Goal: Contribute content: Add original content to the website for others to see

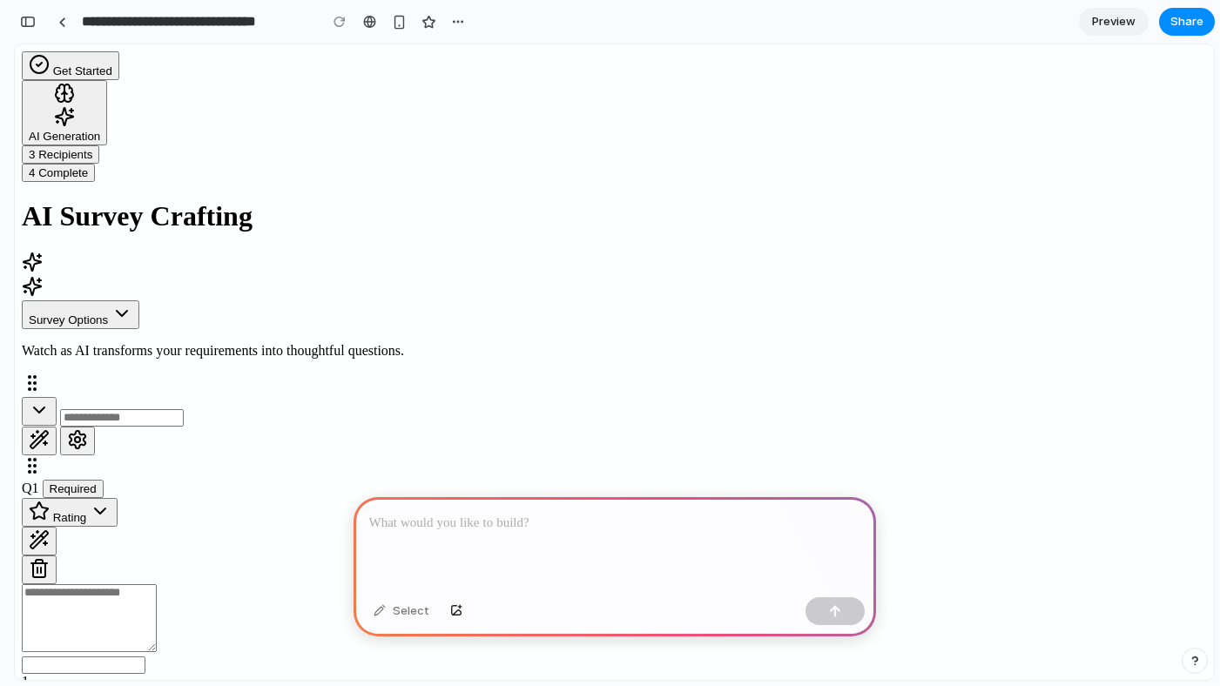
click at [754, 524] on p at bounding box center [614, 523] width 491 height 21
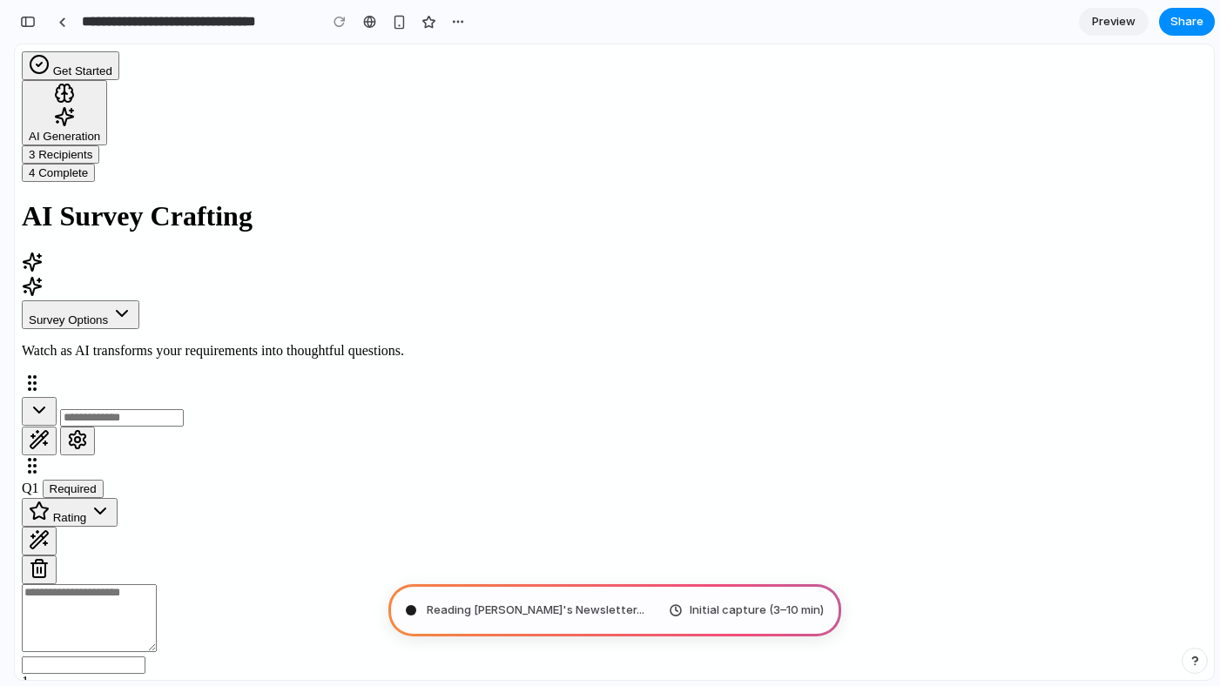
drag, startPoint x: 930, startPoint y: 338, endPoint x: 1136, endPoint y: 730, distance: 442.5
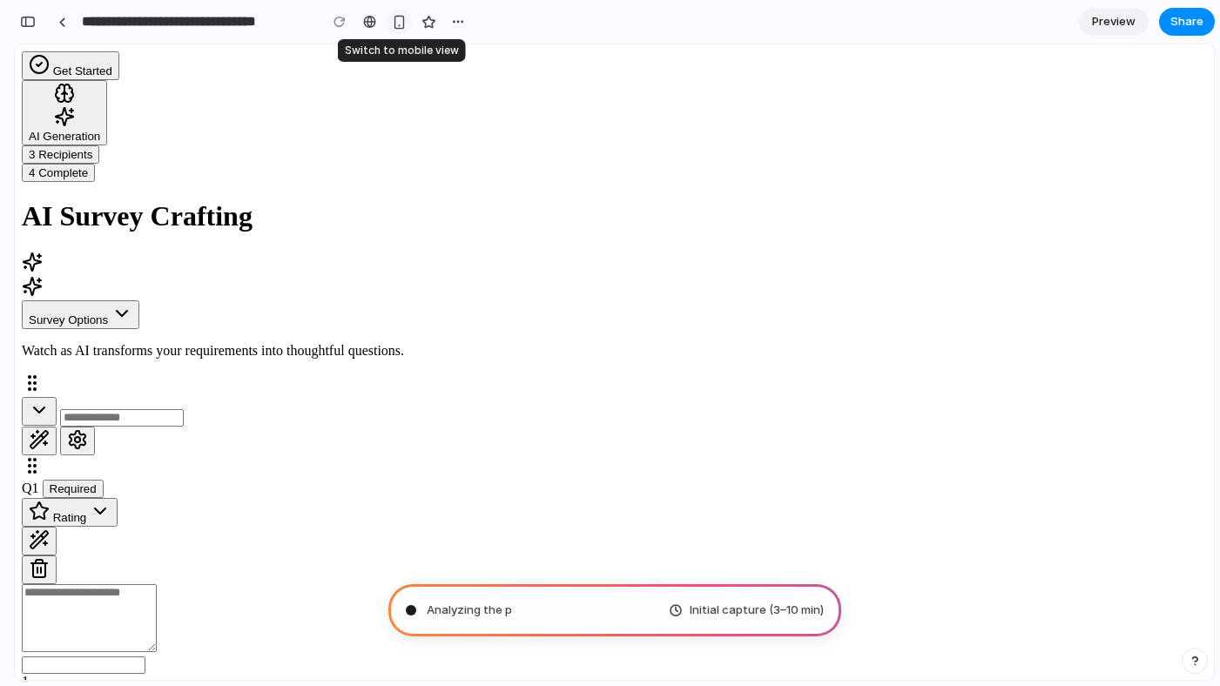
click at [402, 20] on div "button" at bounding box center [399, 22] width 15 height 15
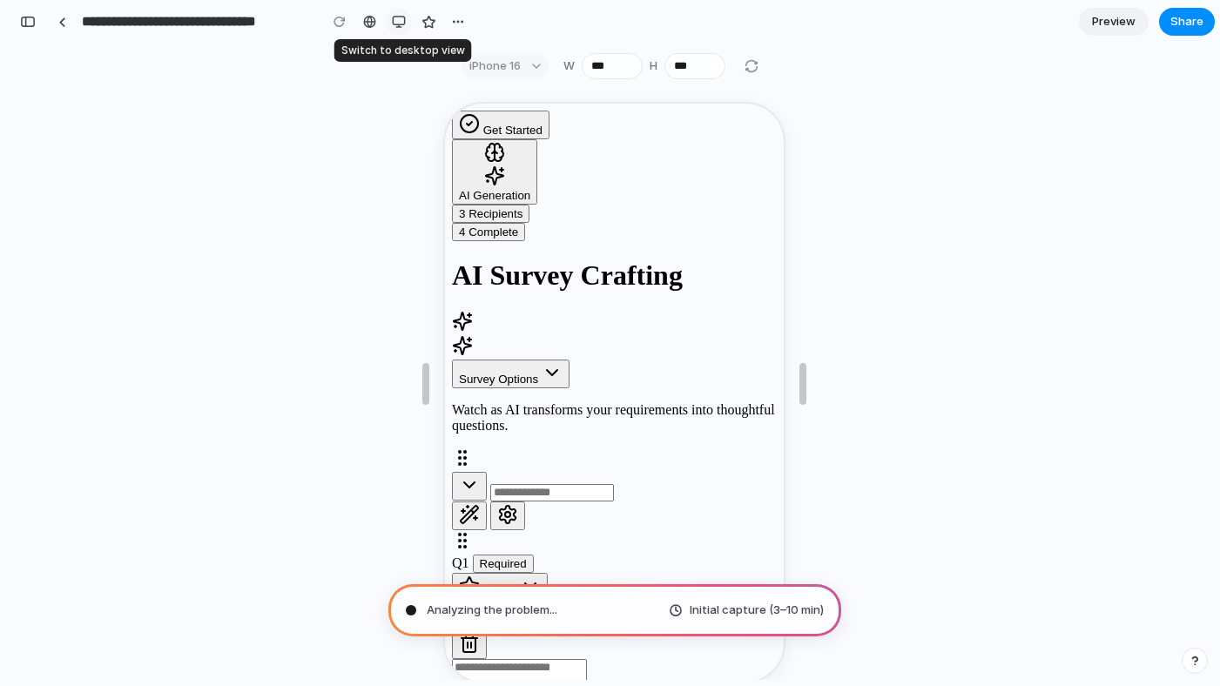
click at [398, 22] on div "button" at bounding box center [399, 22] width 14 height 14
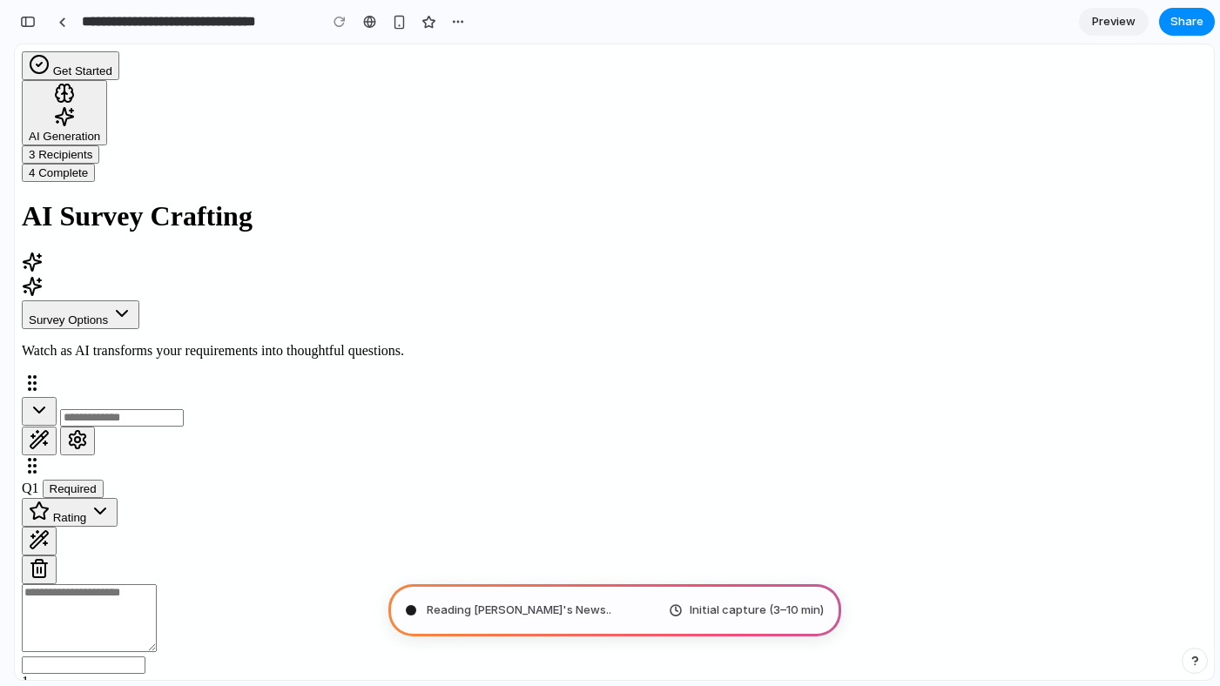
type input "**********"
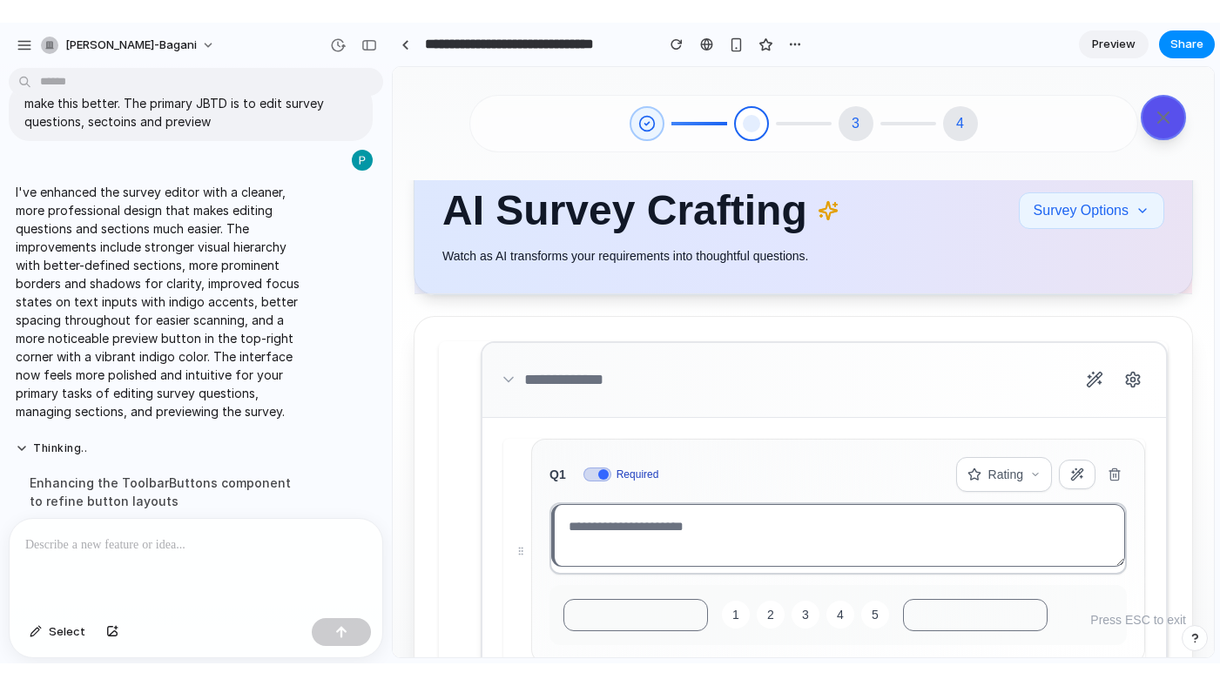
scroll to position [71, 0]
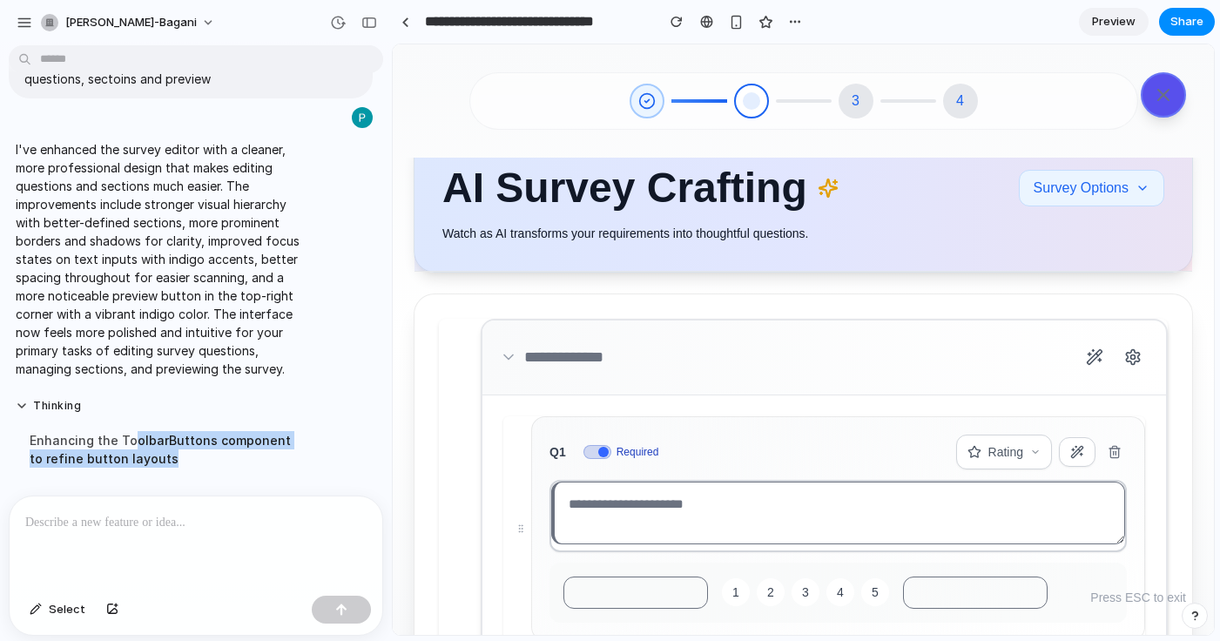
drag, startPoint x: 130, startPoint y: 427, endPoint x: 266, endPoint y: 458, distance: 139.4
click at [266, 458] on div "Enhancing the ToolbarButtons component to refine button layouts" at bounding box center [161, 449] width 291 height 57
click at [1135, 195] on button "Survey Options" at bounding box center [1091, 188] width 145 height 37
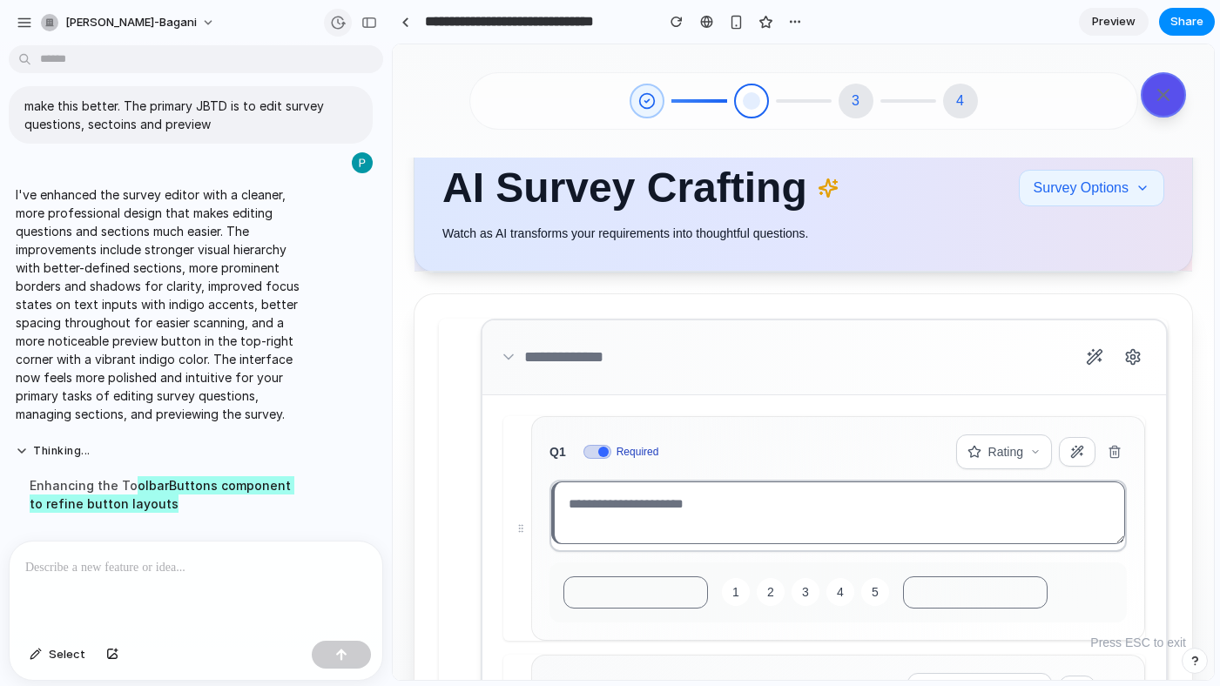
scroll to position [26, 0]
click at [251, 401] on p "I've enhanced the survey editor with a cleaner, more professional design that m…" at bounding box center [161, 304] width 291 height 238
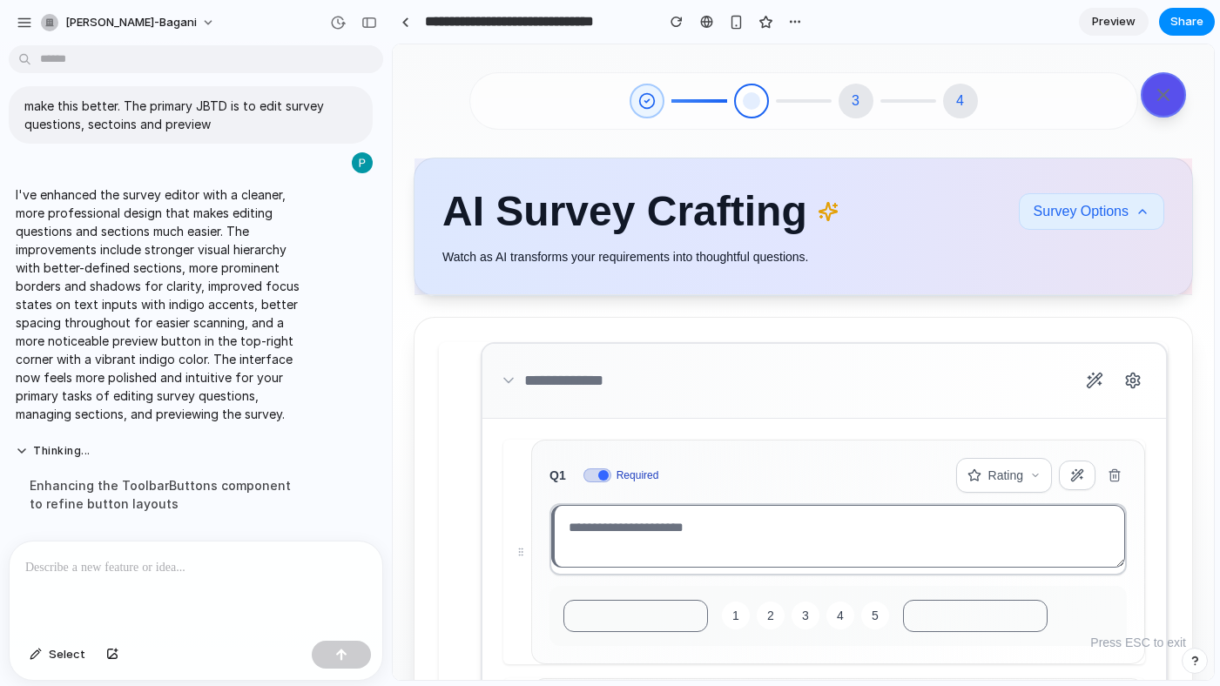
click at [1136, 205] on icon at bounding box center [1143, 212] width 14 height 14
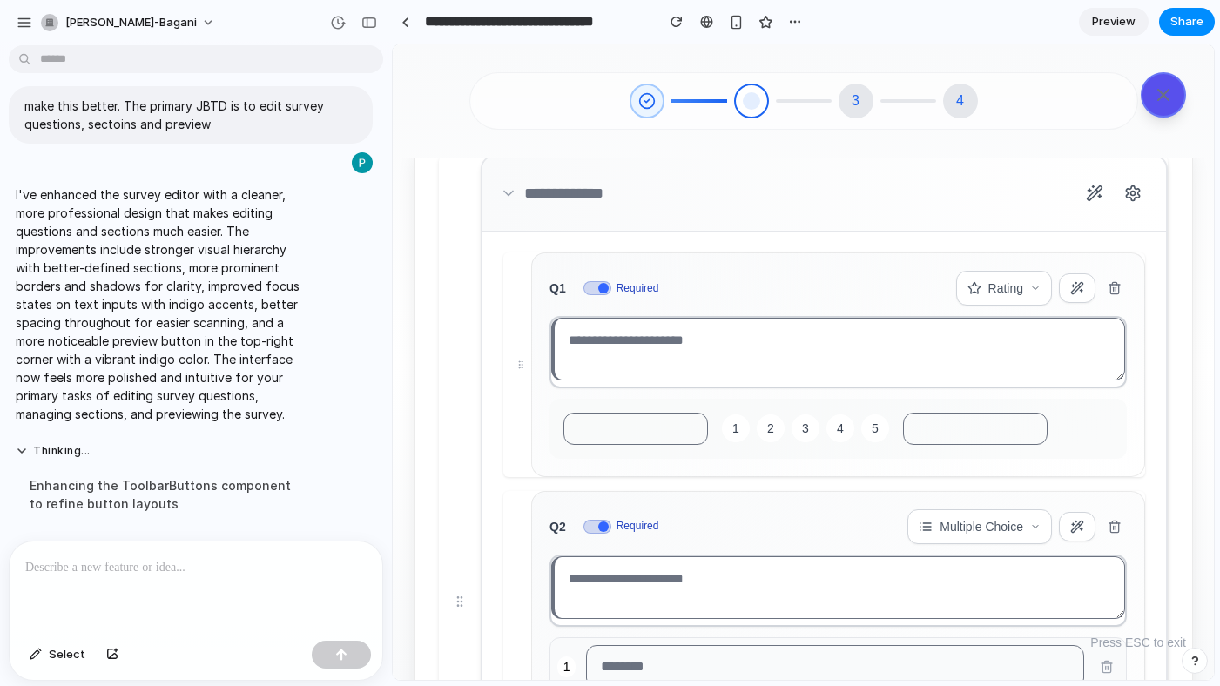
scroll to position [0, 0]
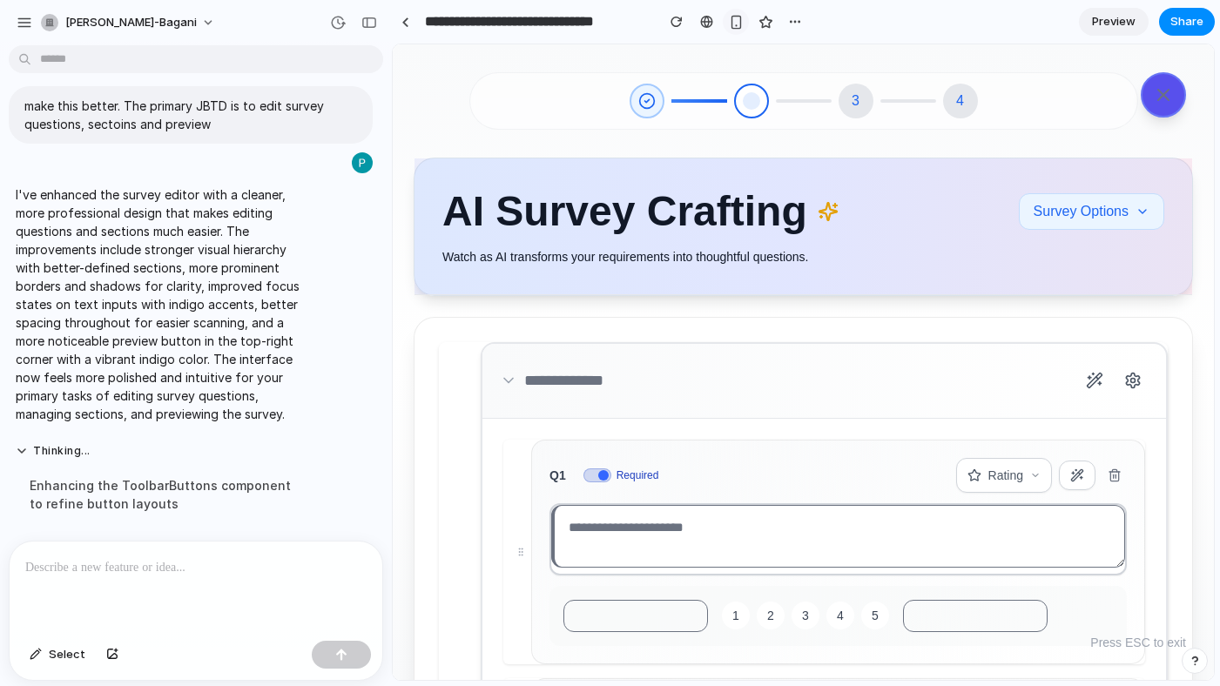
click at [738, 26] on div "button" at bounding box center [736, 22] width 15 height 15
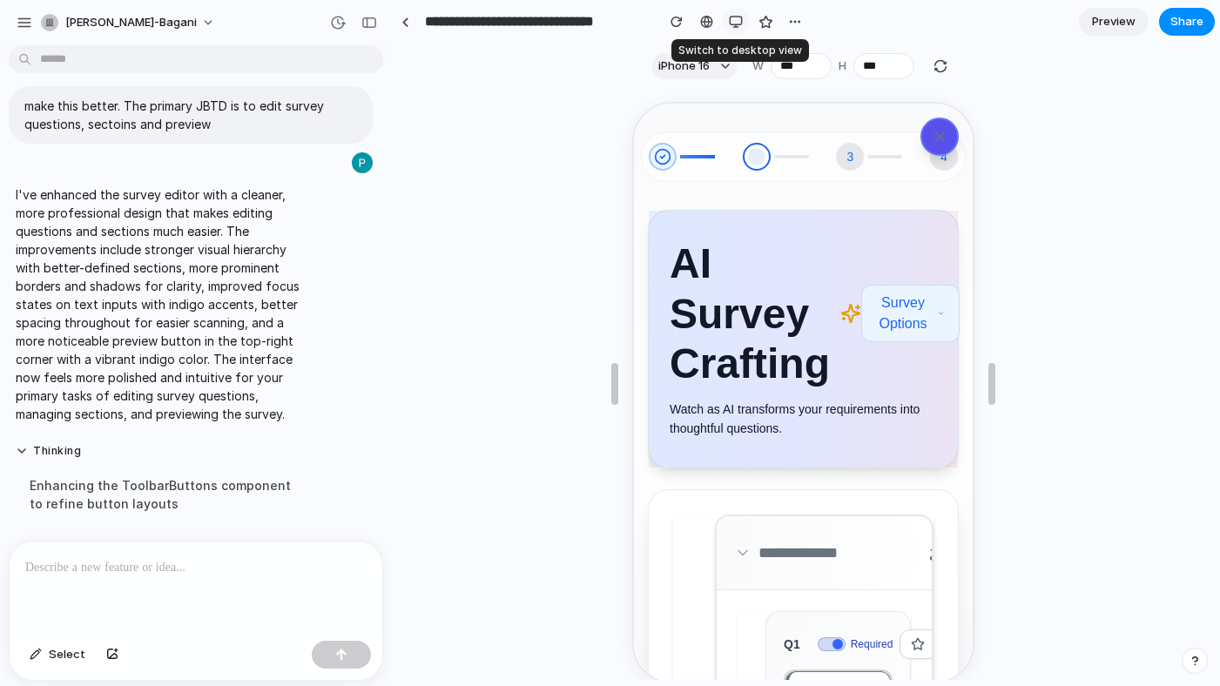
click at [738, 26] on div "button" at bounding box center [736, 22] width 14 height 14
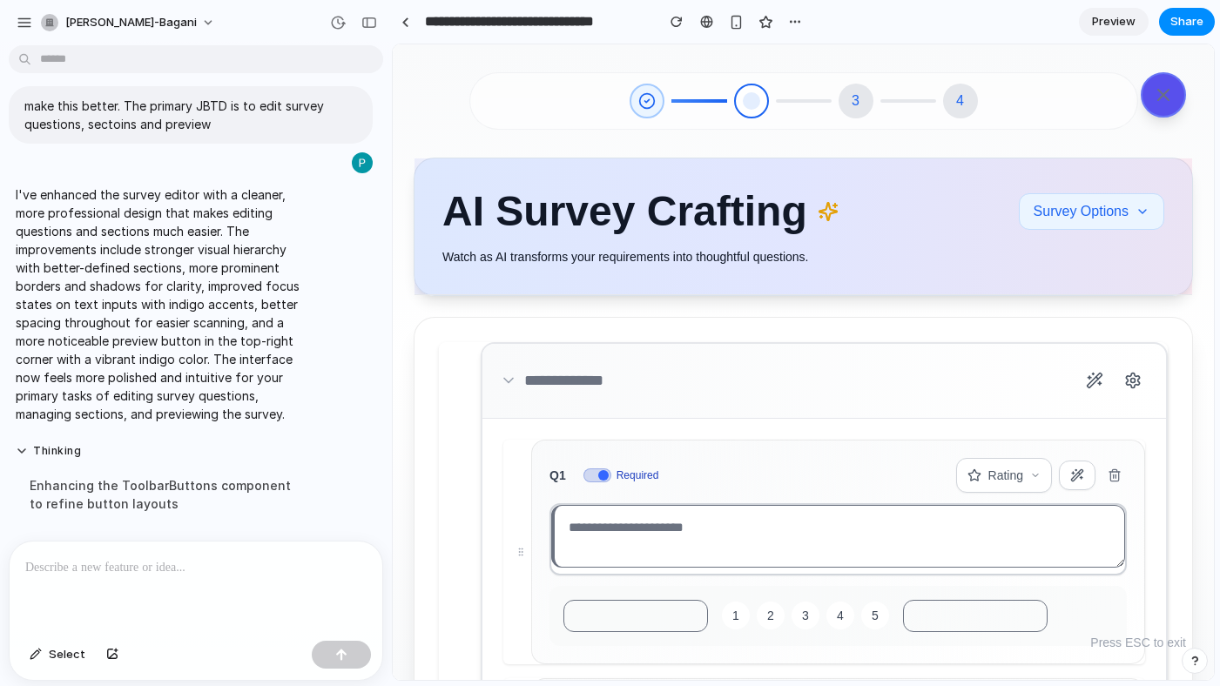
scroll to position [26, 0]
